Goal: Use online tool/utility: Utilize a website feature to perform a specific function

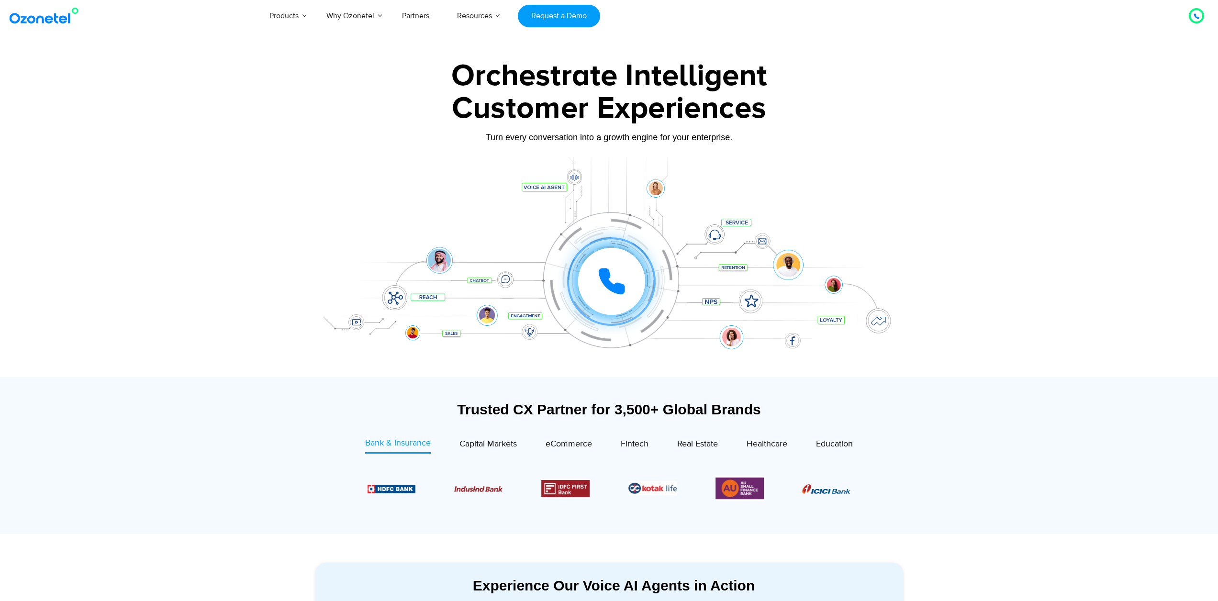
click at [610, 280] on icon at bounding box center [611, 281] width 29 height 29
click at [610, 280] on icon at bounding box center [610, 281] width 33 height 33
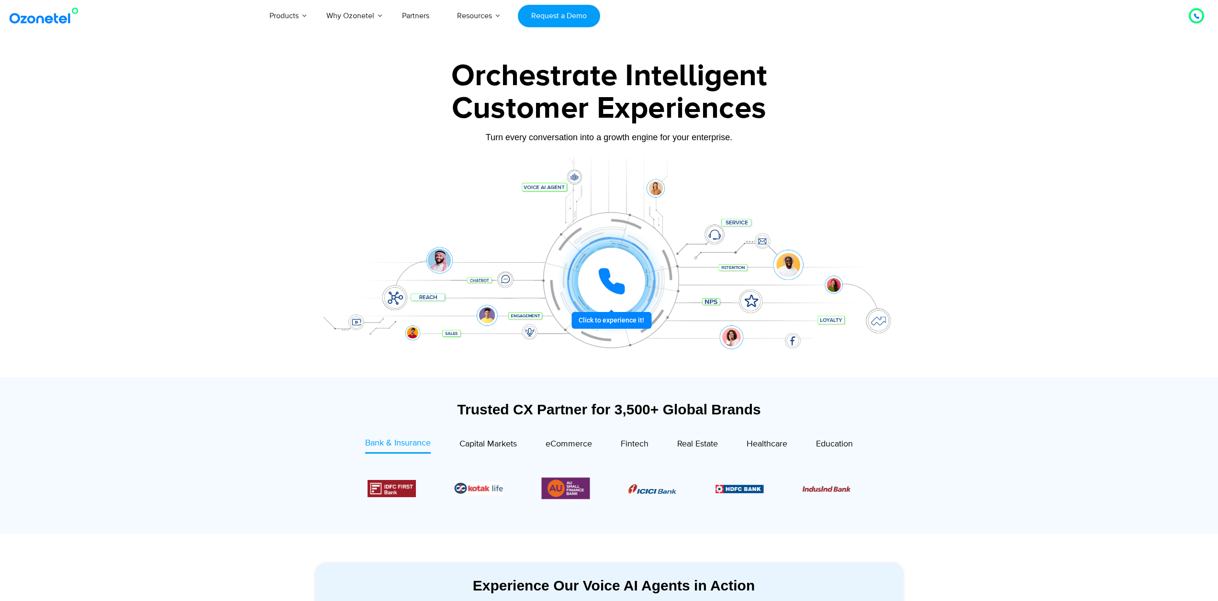
click at [617, 288] on icon at bounding box center [612, 281] width 24 height 24
click at [614, 279] on icon at bounding box center [610, 281] width 33 height 33
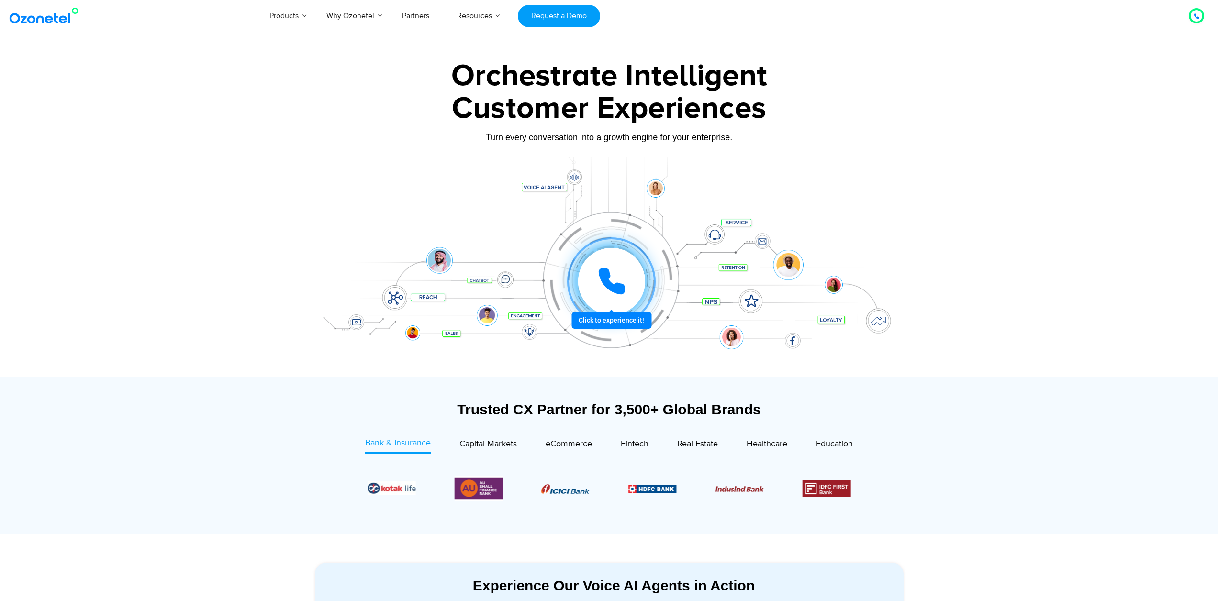
click at [614, 279] on icon at bounding box center [611, 281] width 29 height 29
click at [618, 280] on icon at bounding box center [610, 281] width 33 height 33
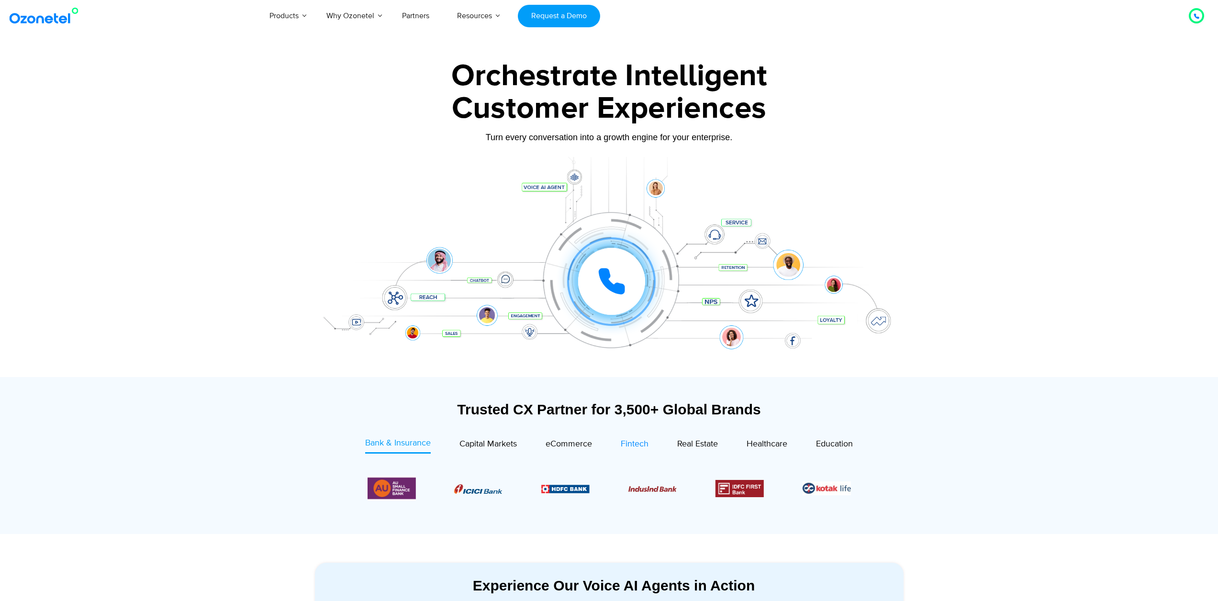
click at [626, 443] on span "Fintech" at bounding box center [635, 444] width 28 height 11
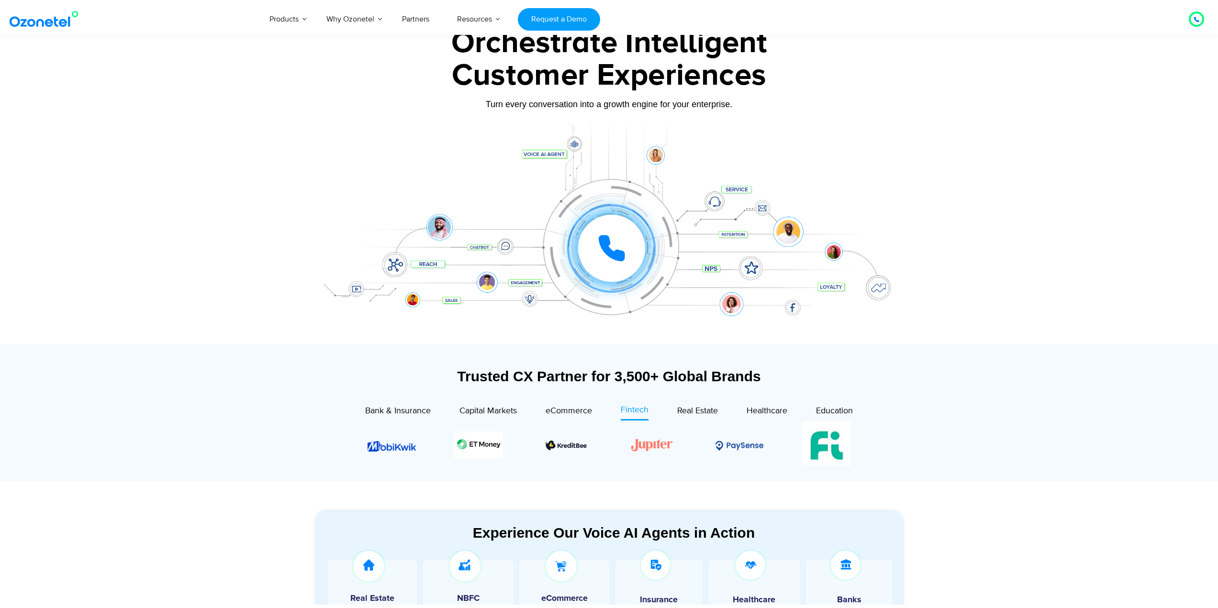
scroll to position [96, 0]
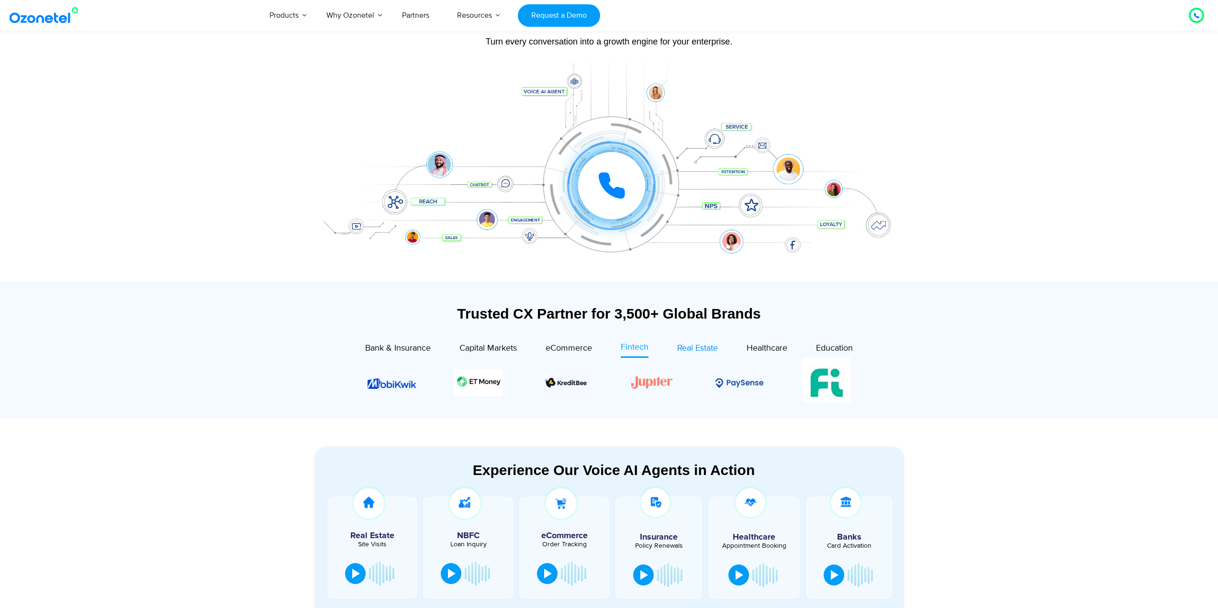
click at [703, 350] on span "Real Estate" at bounding box center [697, 348] width 41 height 11
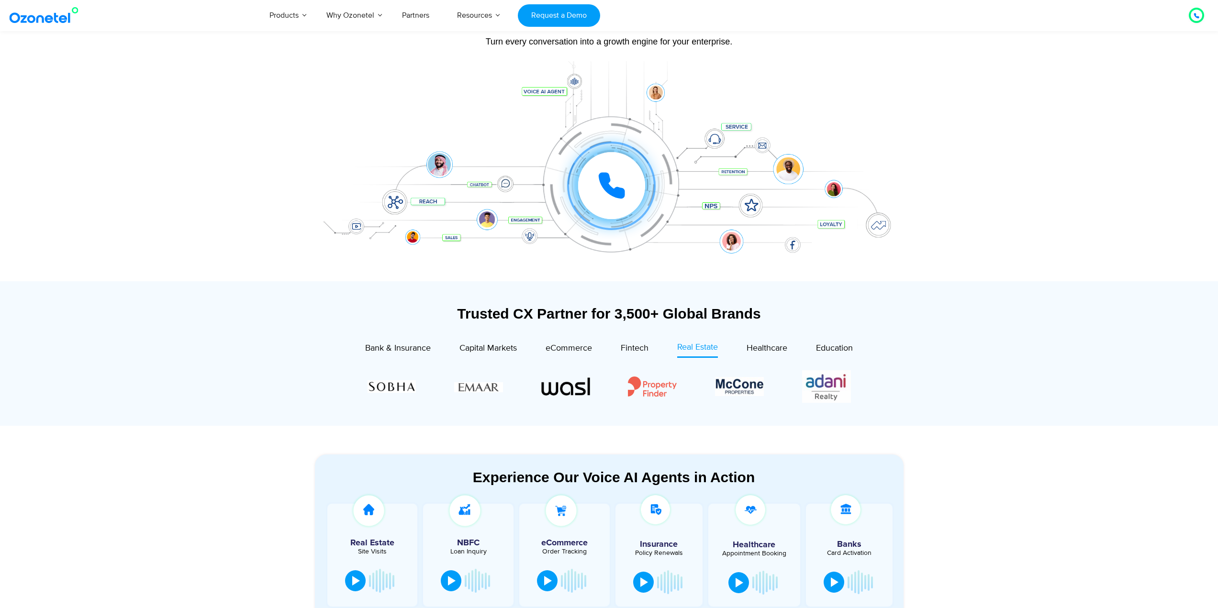
scroll to position [191, 0]
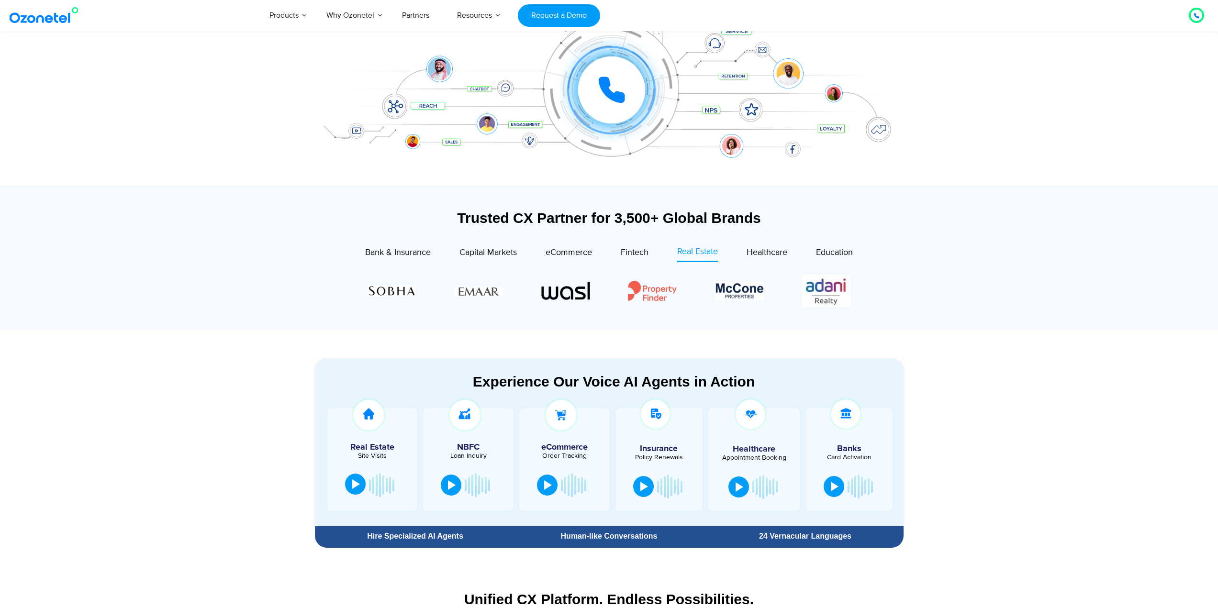
click at [356, 486] on div at bounding box center [356, 484] width 8 height 10
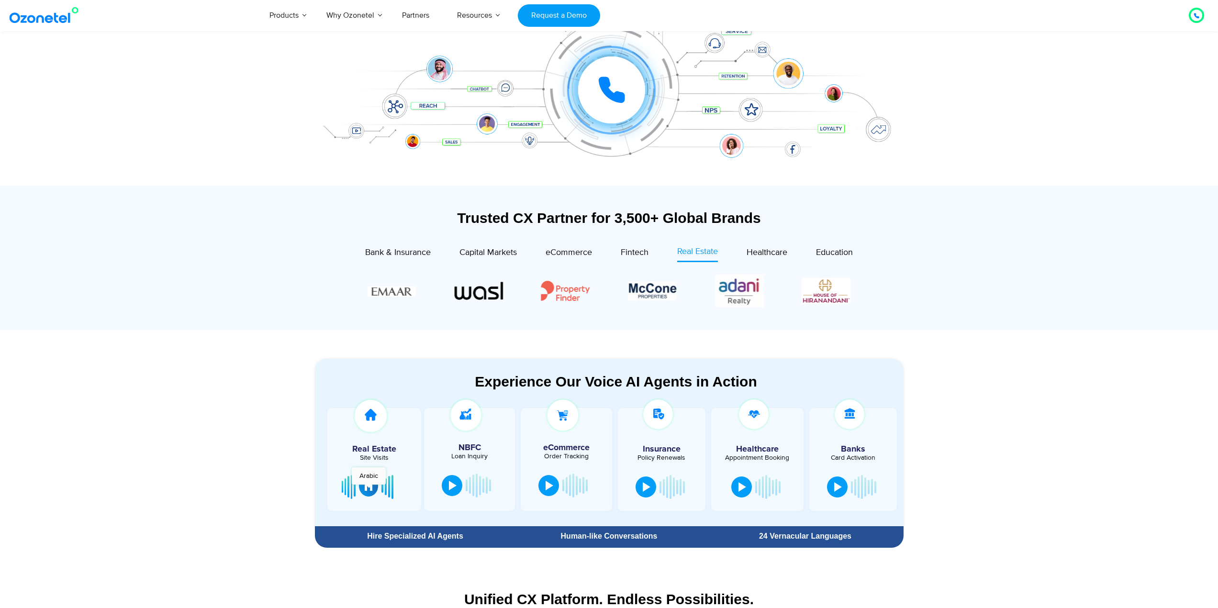
click at [368, 490] on div at bounding box center [369, 486] width 8 height 10
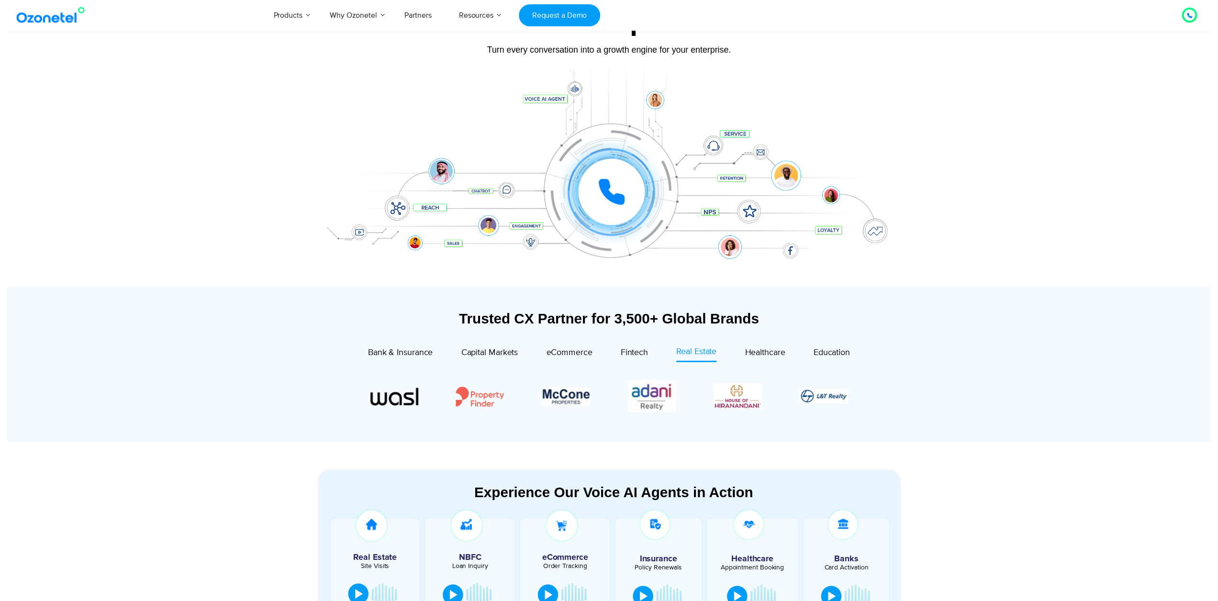
scroll to position [48, 0]
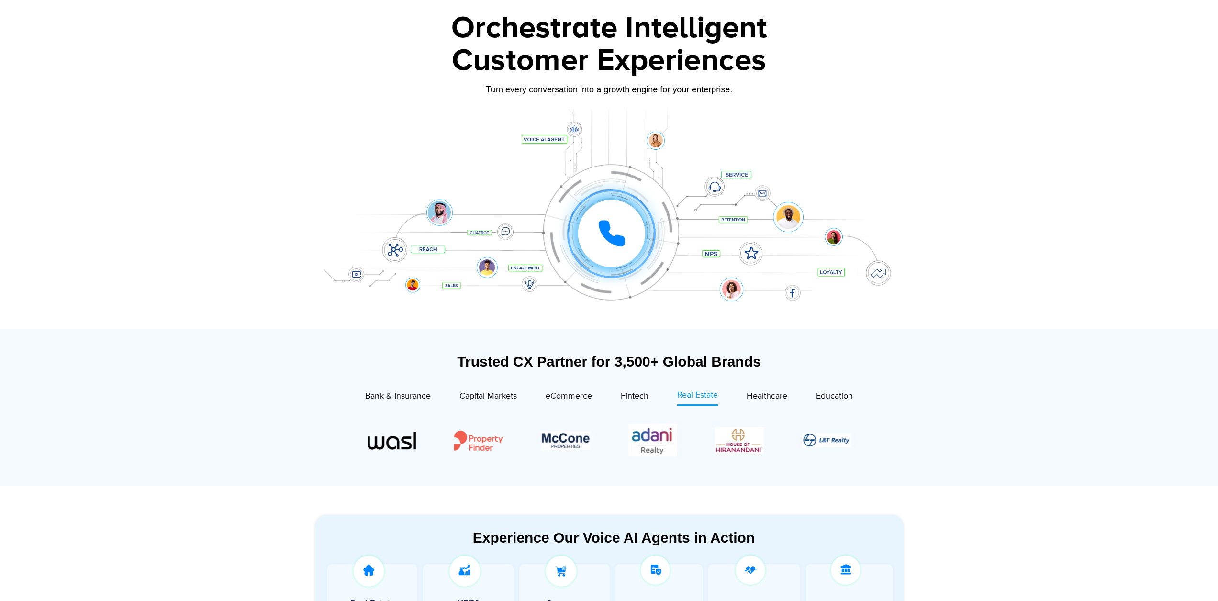
click at [655, 271] on div "Click to experience it! Call ended 1 2 3 4 5 6 7 8 9 # 0" at bounding box center [609, 214] width 598 height 163
click at [620, 237] on icon at bounding box center [612, 234] width 24 height 24
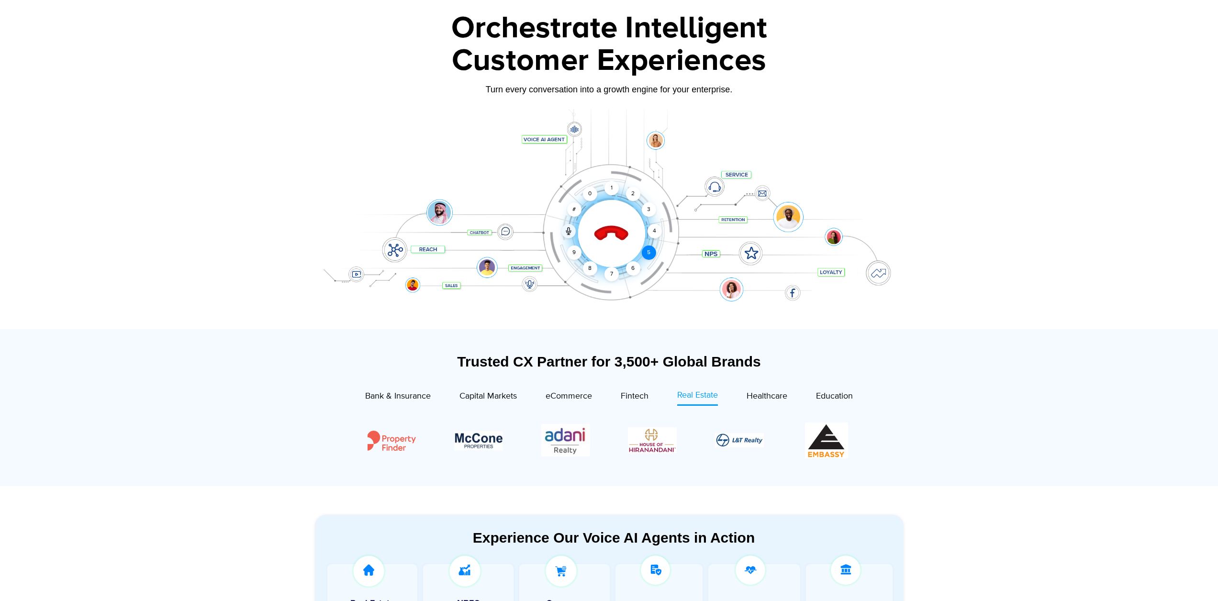
click at [649, 255] on div "5" at bounding box center [648, 252] width 14 height 14
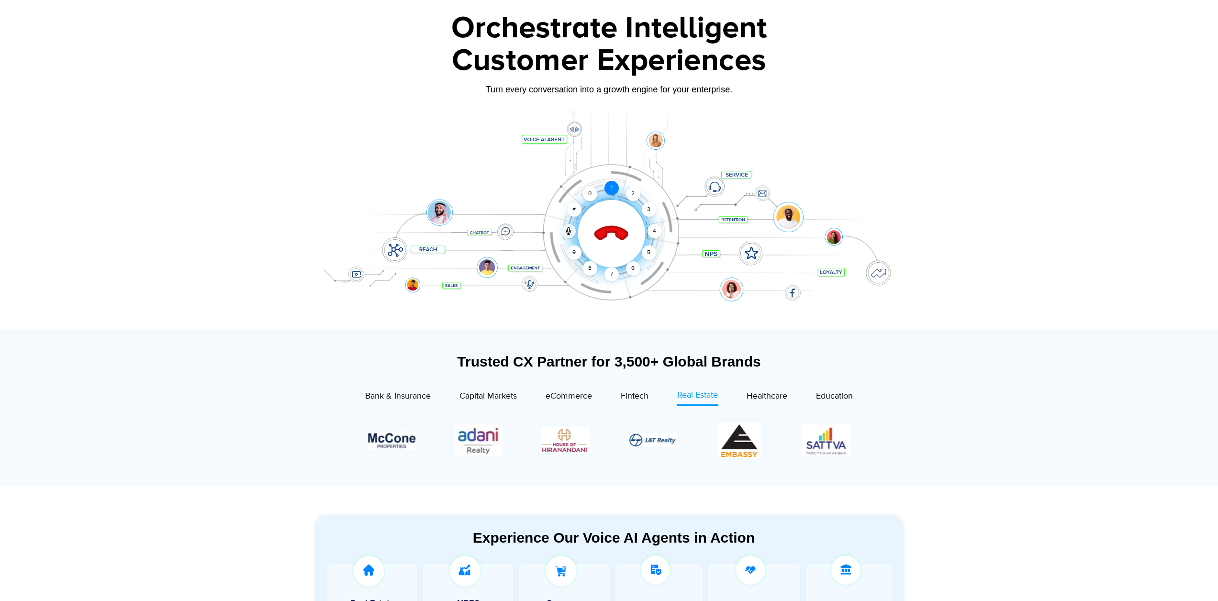
click at [614, 190] on div "1" at bounding box center [611, 188] width 14 height 14
click at [609, 230] on icon at bounding box center [610, 233] width 33 height 33
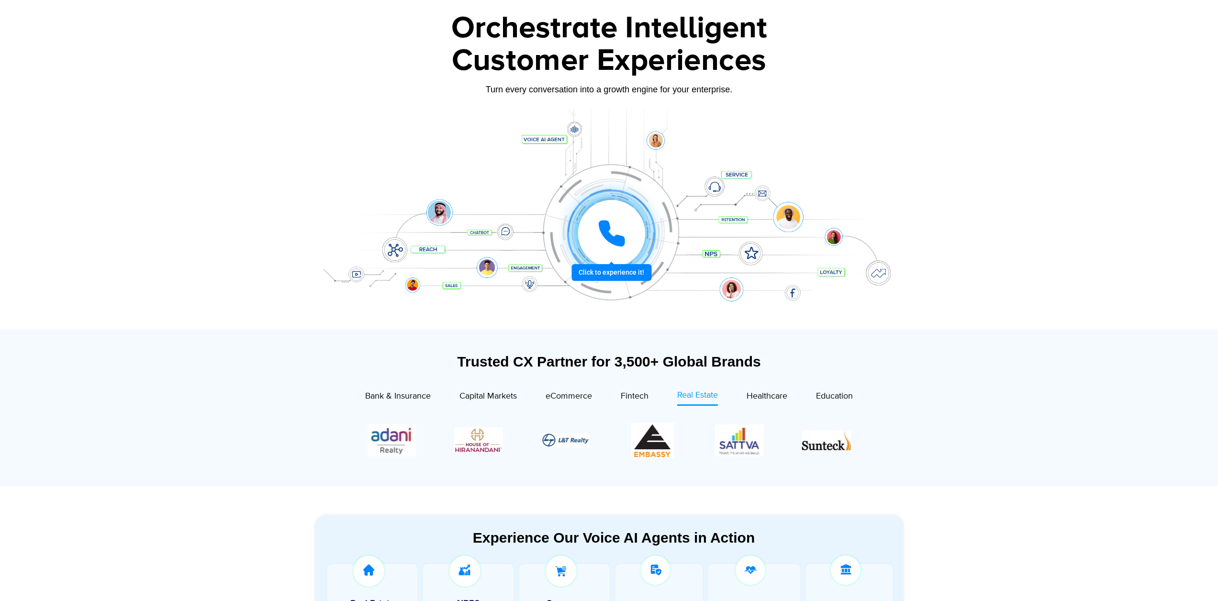
click at [610, 241] on icon at bounding box center [612, 234] width 24 height 24
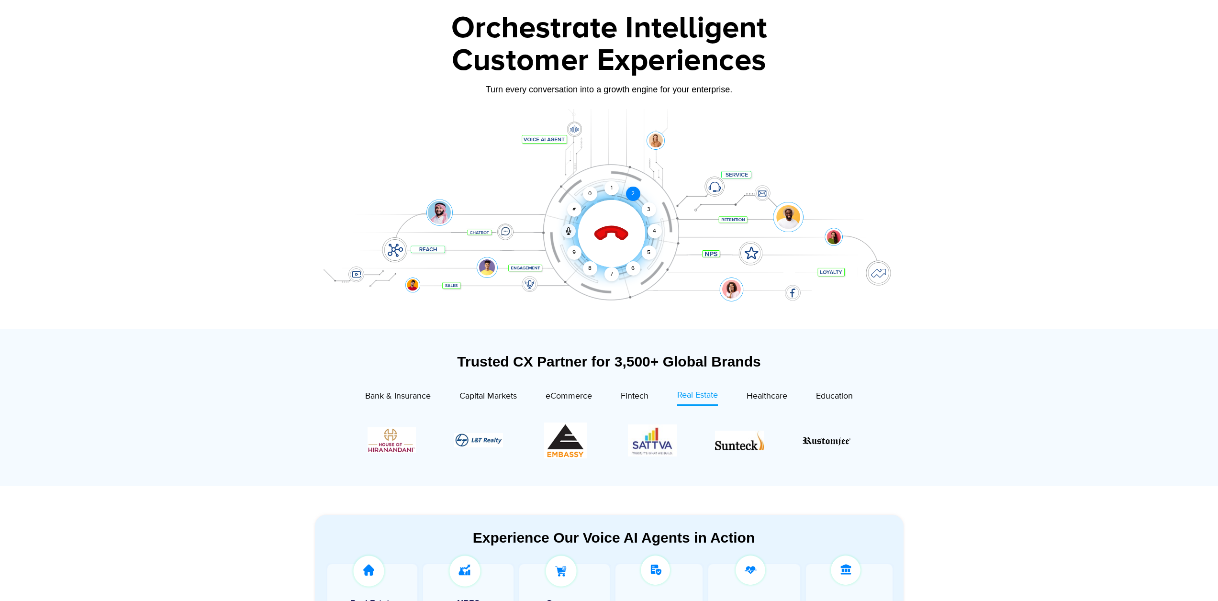
click at [631, 192] on div "2" at bounding box center [633, 194] width 14 height 14
click at [630, 194] on div "2" at bounding box center [633, 194] width 14 height 14
click at [631, 195] on div "2" at bounding box center [633, 194] width 14 height 14
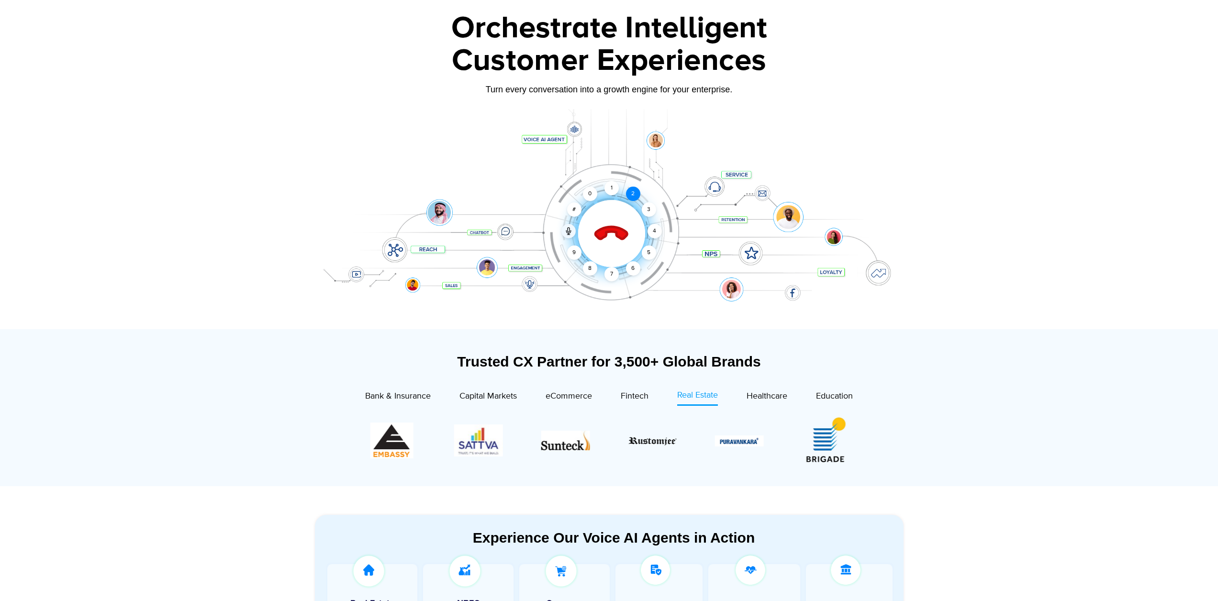
click at [631, 197] on div "2" at bounding box center [633, 194] width 14 height 14
click at [634, 197] on div "2" at bounding box center [633, 194] width 14 height 14
click at [612, 189] on div "1" at bounding box center [611, 188] width 14 height 14
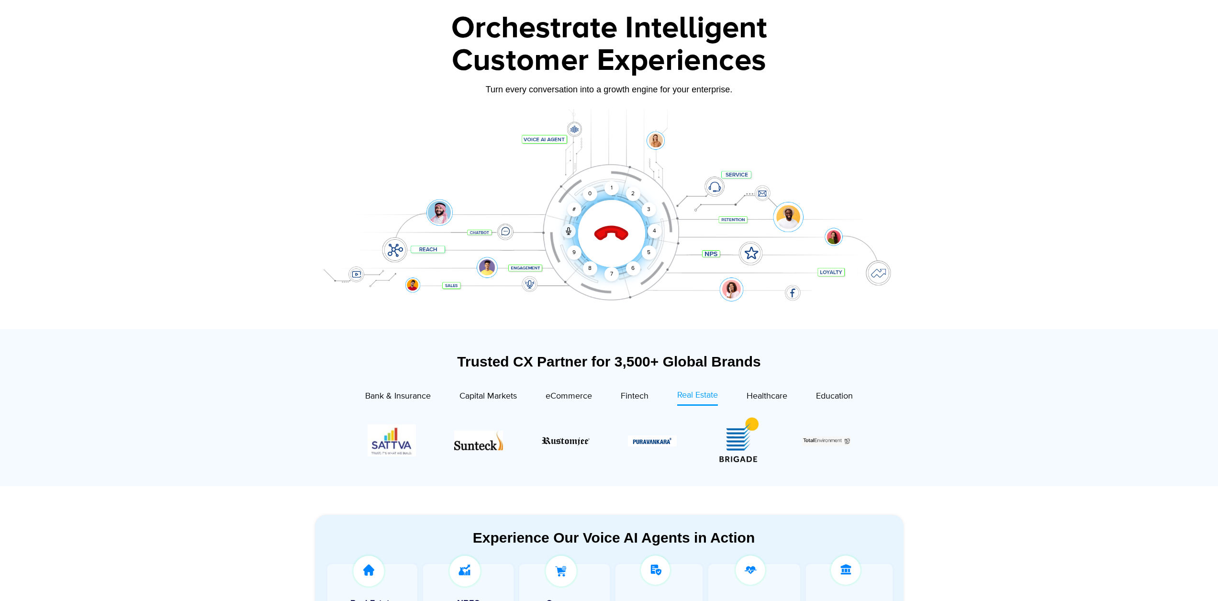
click at [623, 175] on div "Click to end call Call connected 1 2 3 4 5 6 7 8 9 # 0" at bounding box center [609, 214] width 598 height 163
click at [633, 193] on div "2" at bounding box center [633, 194] width 14 height 14
click at [616, 224] on icon at bounding box center [611, 233] width 41 height 41
click at [609, 232] on icon at bounding box center [611, 233] width 29 height 29
click at [613, 226] on icon at bounding box center [610, 233] width 33 height 33
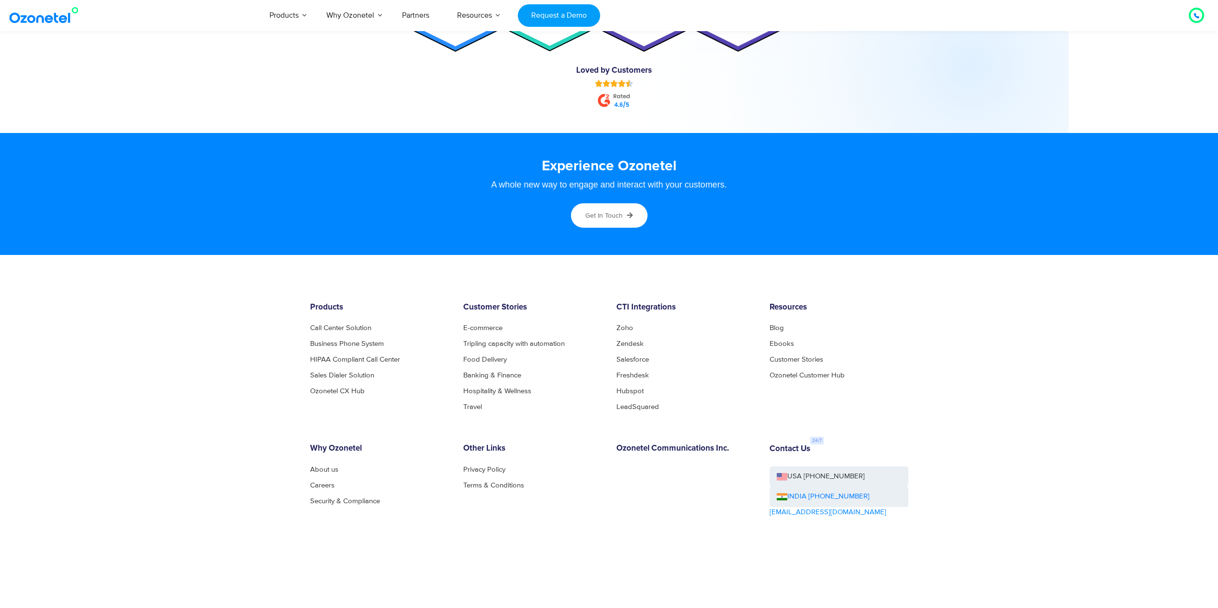
scroll to position [5017, 0]
